Goal: Task Accomplishment & Management: Use online tool/utility

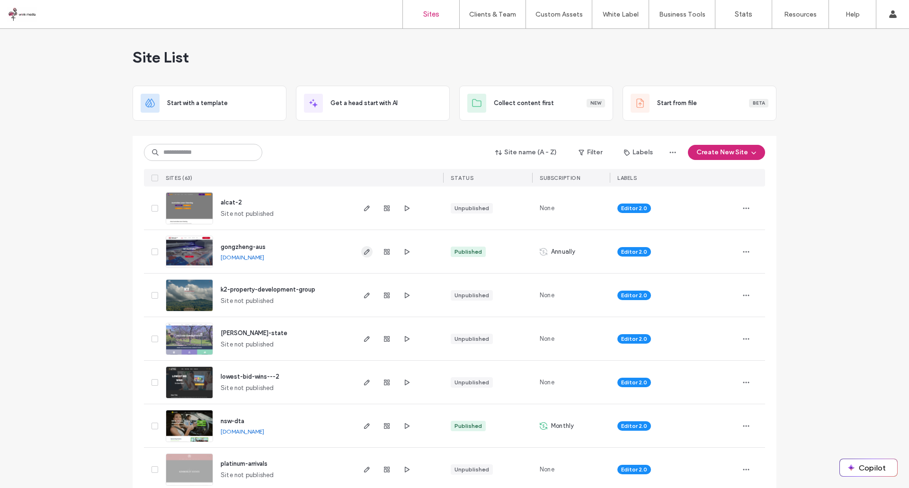
click at [363, 248] on icon "button" at bounding box center [367, 252] width 8 height 8
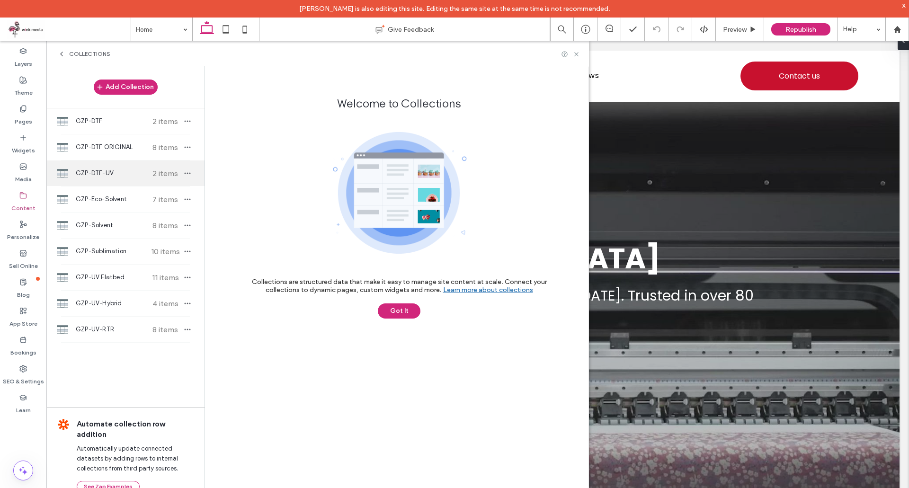
click at [121, 171] on span "GZP-DTF-UV" at bounding box center [111, 173] width 71 height 9
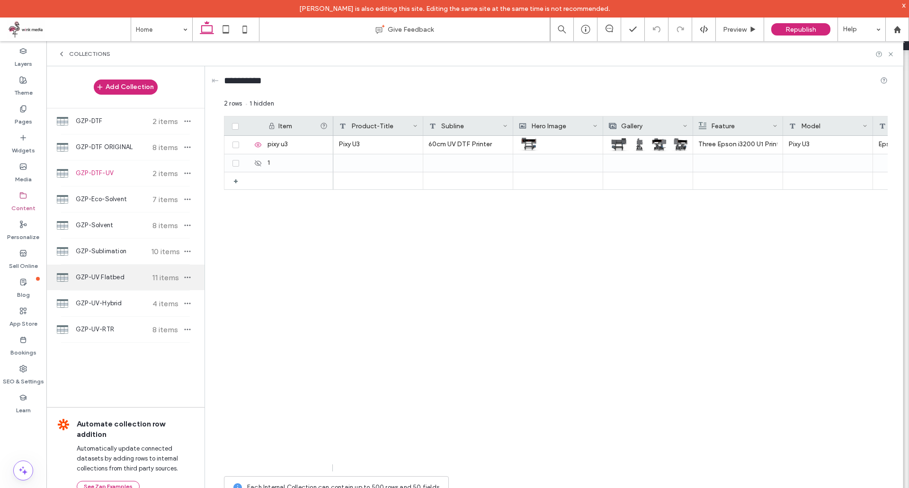
click at [106, 280] on span "GZP-UV Flatbed" at bounding box center [111, 277] width 71 height 9
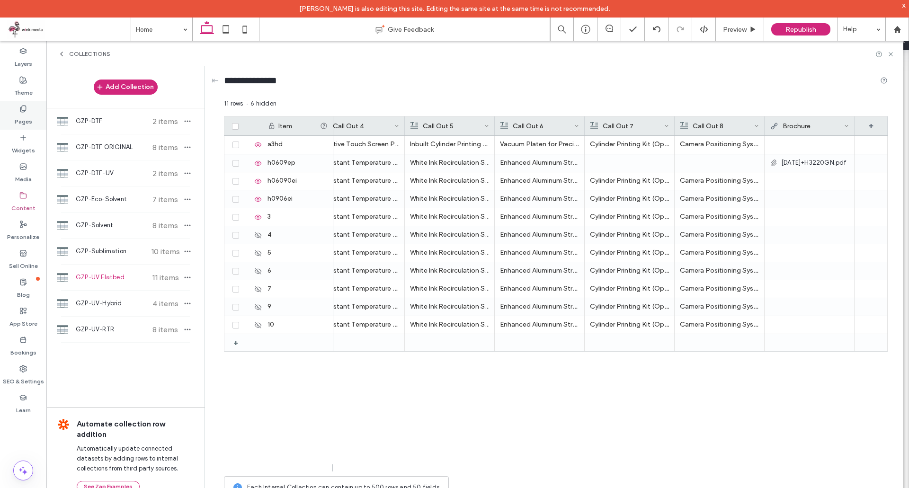
click at [24, 107] on icon at bounding box center [23, 109] width 8 height 8
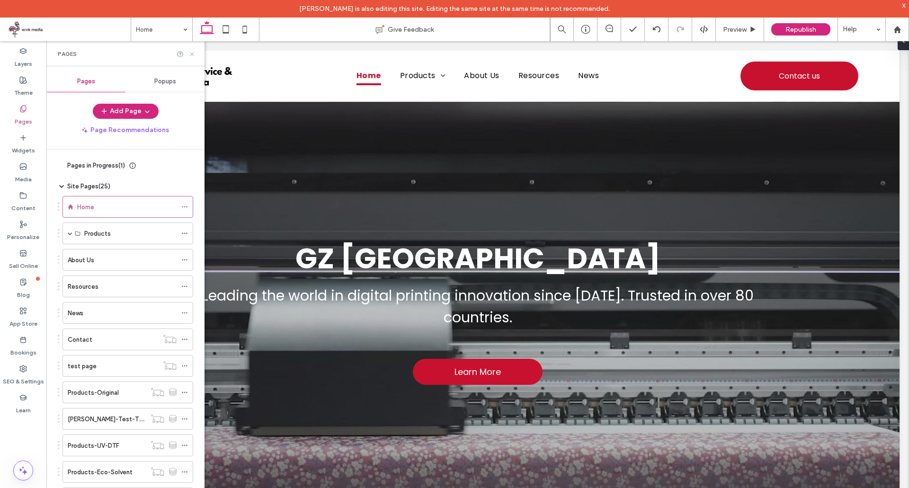
click at [190, 54] on icon at bounding box center [191, 54] width 7 height 7
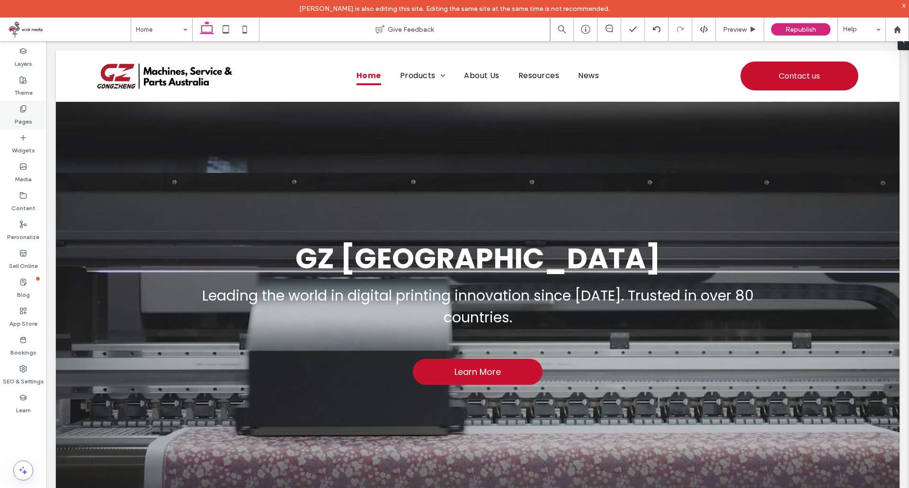
click at [13, 107] on div "Pages" at bounding box center [23, 115] width 46 height 29
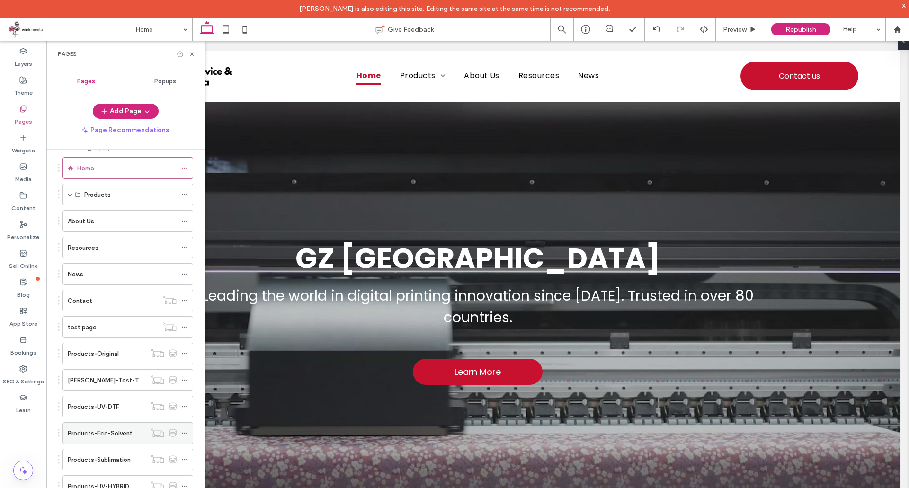
scroll to position [37, 0]
click at [67, 194] on div "Products" at bounding box center [127, 197] width 131 height 22
click at [68, 196] on span at bounding box center [70, 196] width 5 height 5
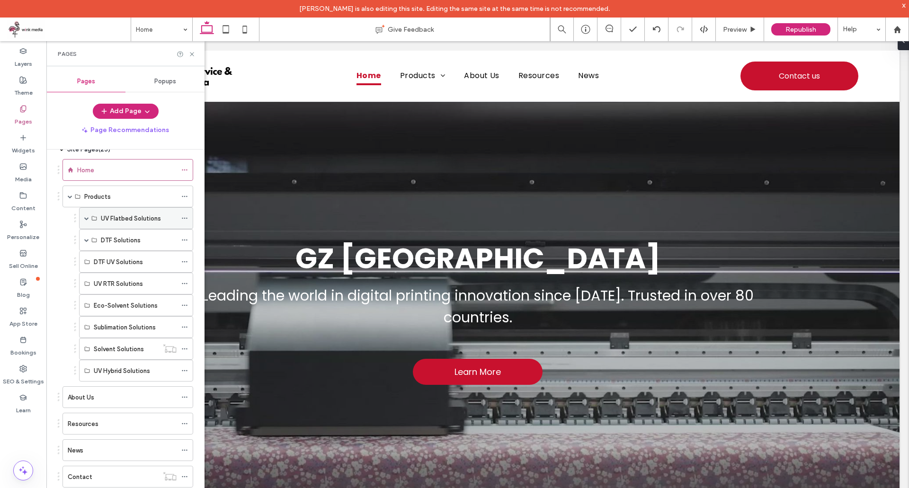
click at [83, 220] on div "UV Flatbed Solutions" at bounding box center [136, 218] width 114 height 22
click at [84, 219] on div "UV Flatbed Solutions" at bounding box center [136, 218] width 114 height 22
click at [86, 219] on span at bounding box center [86, 218] width 5 height 5
click at [131, 240] on label "Products-UV-Flatbed" at bounding box center [132, 240] width 62 height 17
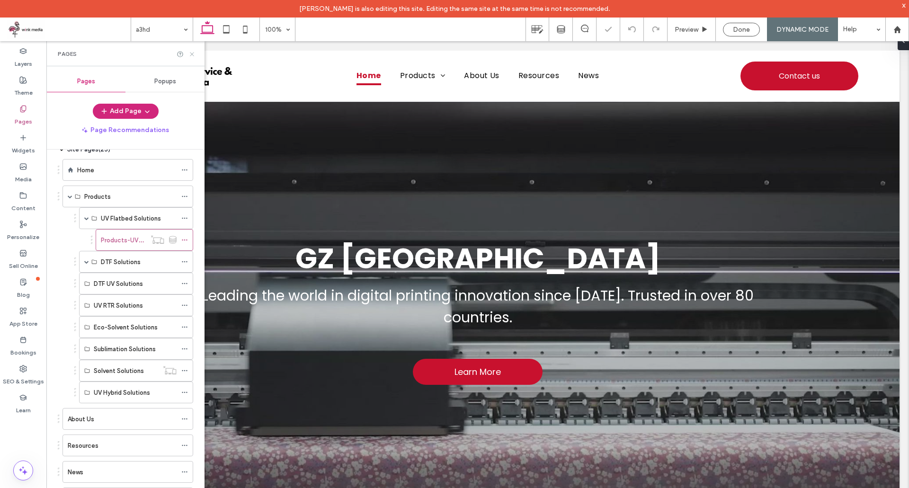
click at [192, 54] on use at bounding box center [192, 54] width 4 height 4
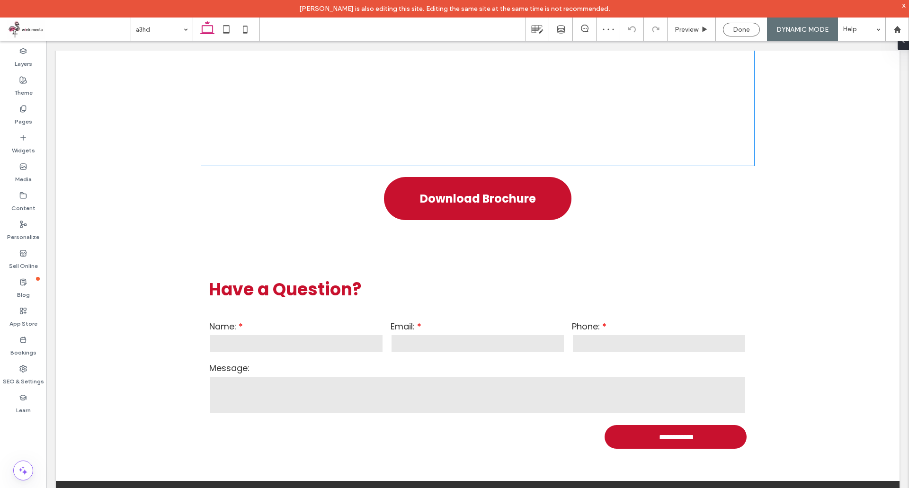
scroll to position [1538, 0]
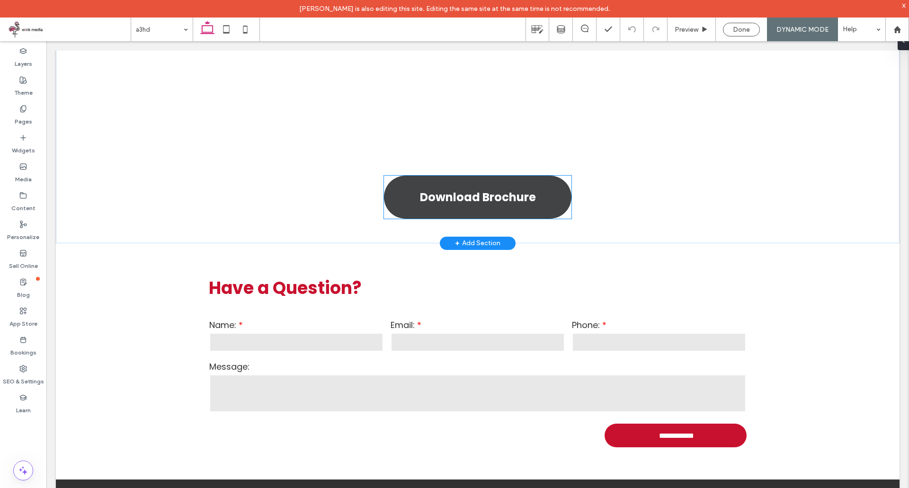
click at [488, 189] on span "Download Brochure" at bounding box center [478, 197] width 116 height 17
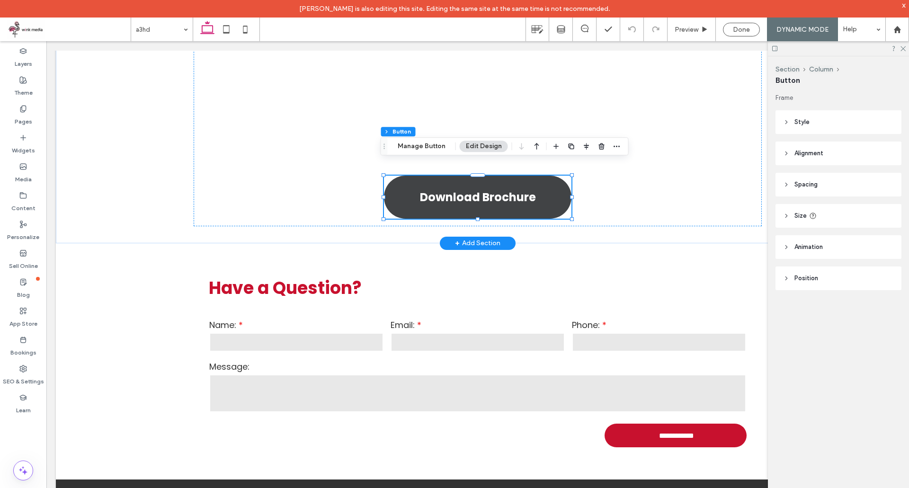
type input "**"
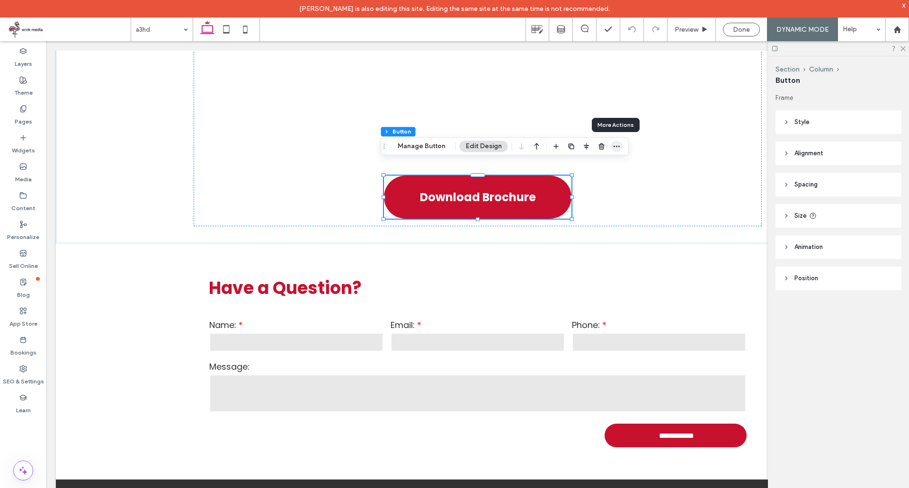
click at [614, 147] on icon "button" at bounding box center [617, 147] width 8 height 8
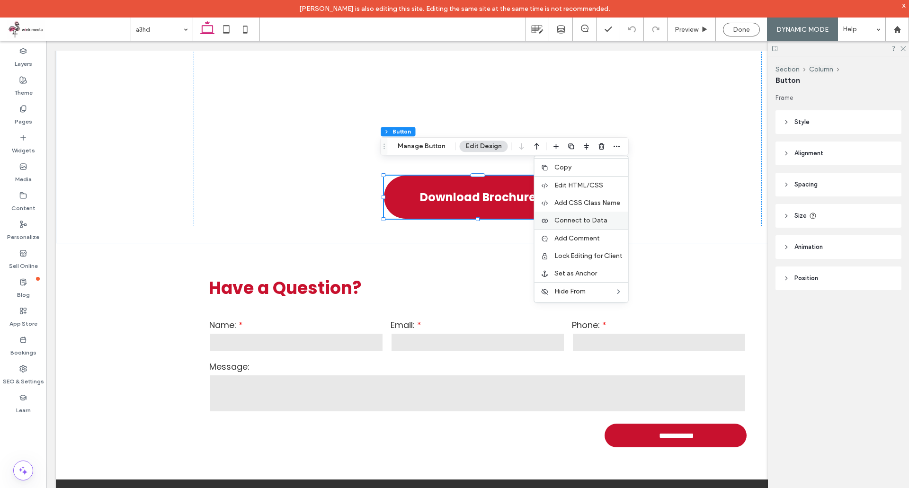
click at [590, 219] on span "Connect to Data" at bounding box center [580, 220] width 53 height 8
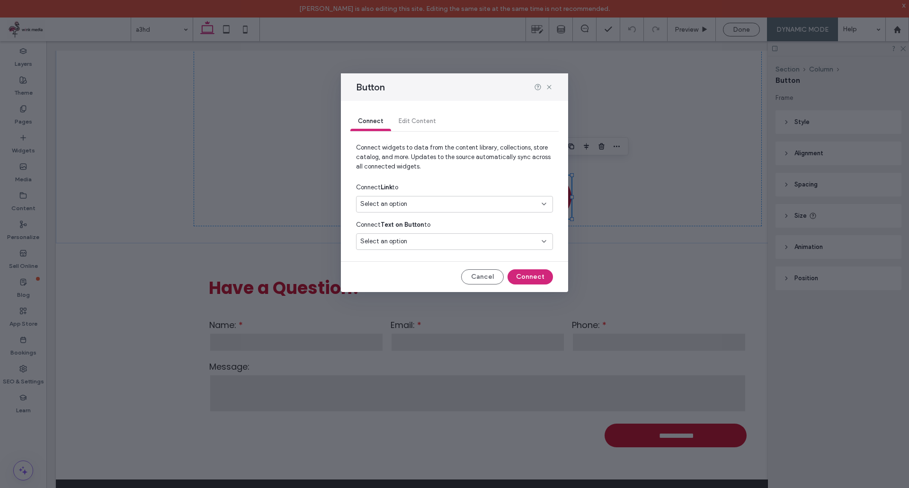
click at [460, 214] on div "Select an option" at bounding box center [454, 206] width 197 height 20
click at [451, 202] on div "Select an option" at bounding box center [448, 203] width 177 height 9
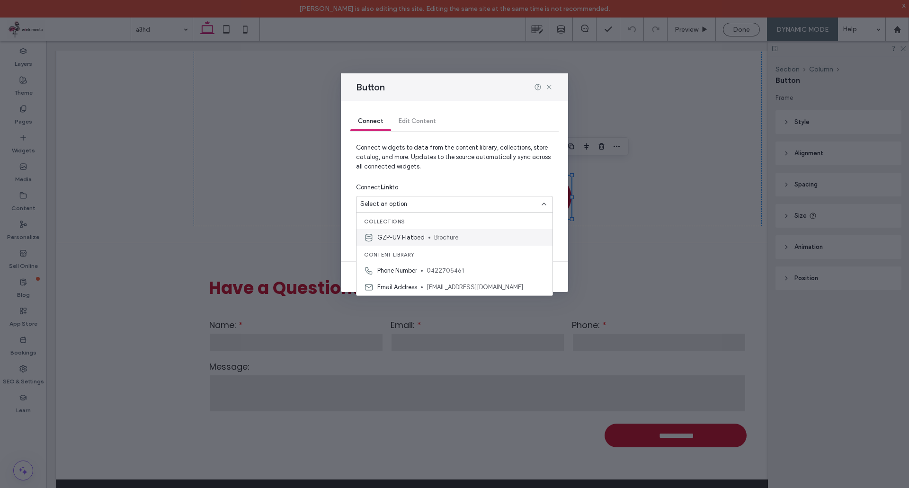
click at [437, 241] on span "Brochure" at bounding box center [489, 237] width 111 height 9
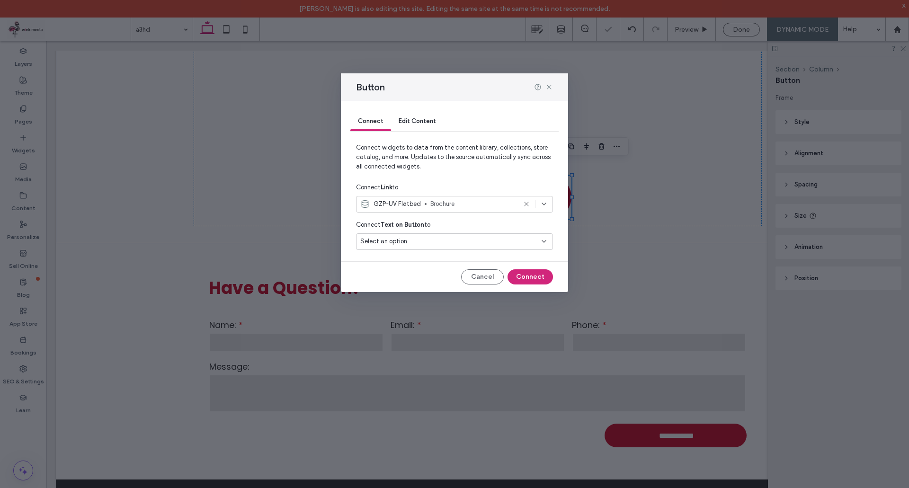
click at [484, 238] on div "Select an option" at bounding box center [448, 241] width 177 height 9
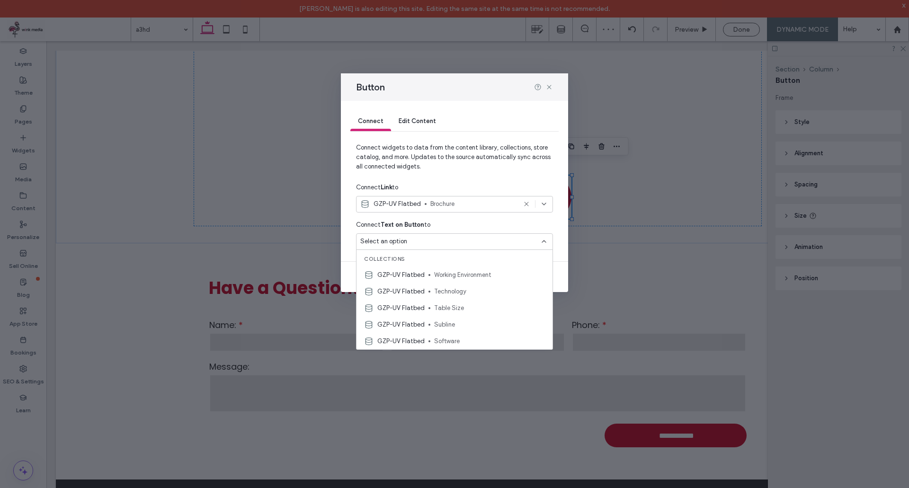
click at [484, 238] on div "Select an option" at bounding box center [448, 241] width 177 height 9
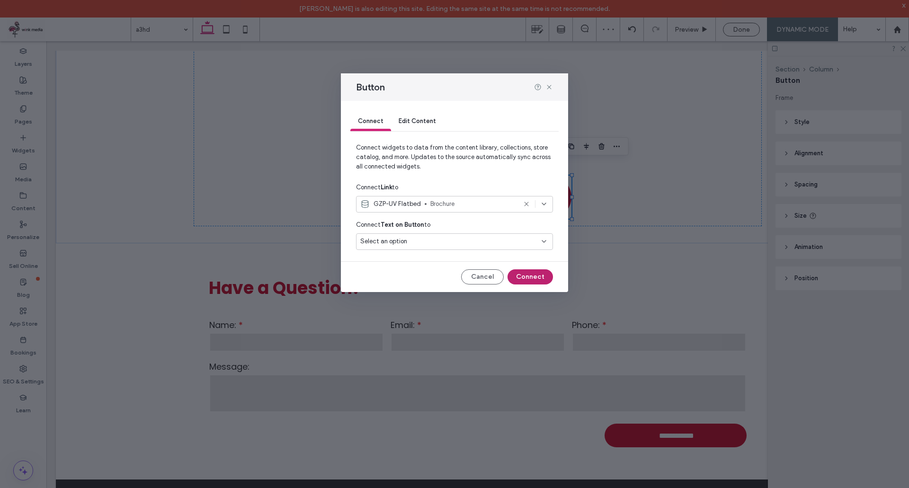
click at [530, 273] on button "Connect" at bounding box center [530, 276] width 45 height 15
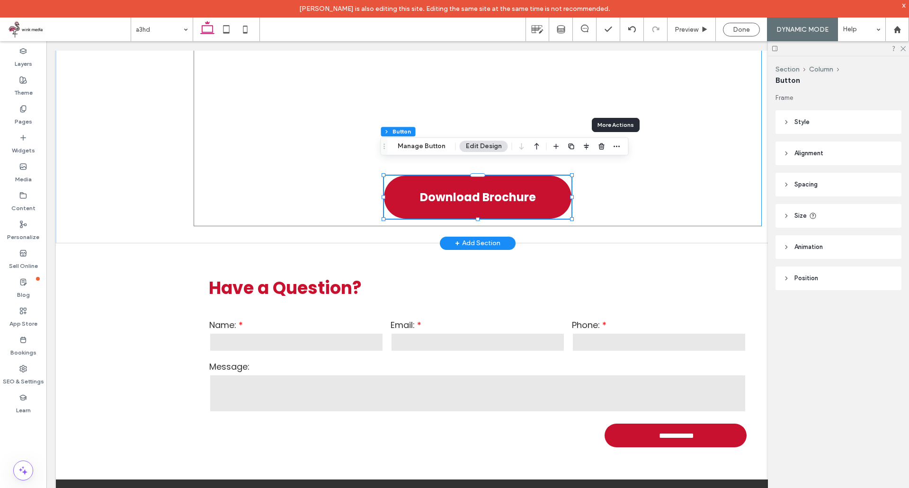
click at [633, 206] on div "Product Video Download Brochure" at bounding box center [478, 15] width 568 height 421
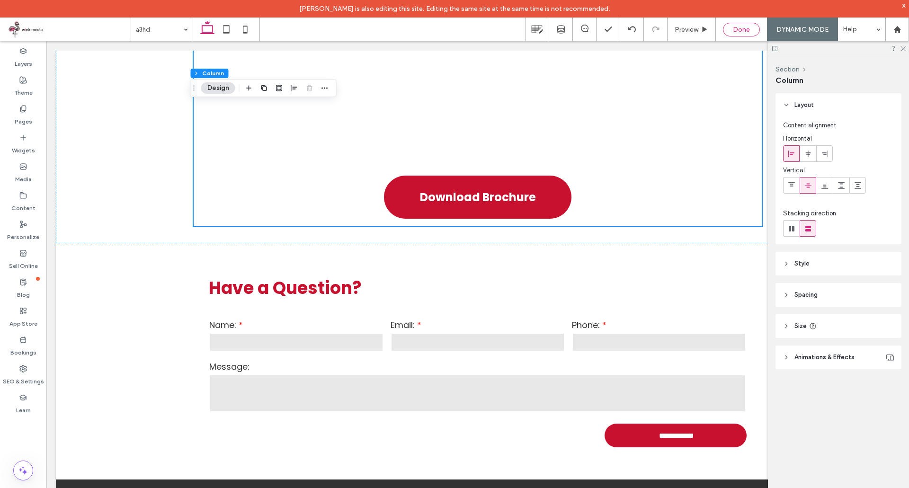
click at [741, 31] on span "Done" at bounding box center [741, 30] width 17 height 8
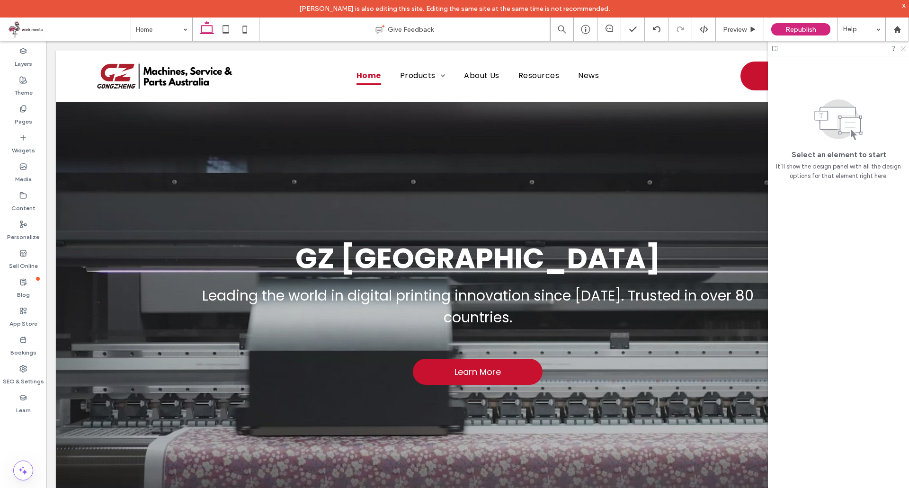
click at [902, 48] on icon at bounding box center [903, 48] width 6 height 6
